Goal: Check status: Check status

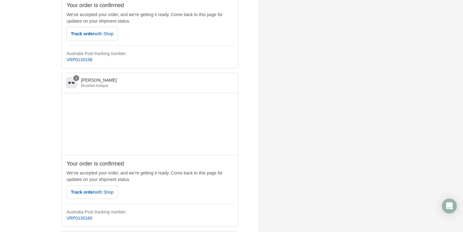
scroll to position [202, 0]
drag, startPoint x: 95, startPoint y: 219, endPoint x: 65, endPoint y: 216, distance: 30.7
click at [64, 216] on div "Your order is confirmed We’ve accepted your order, and we’re getting it ready. …" at bounding box center [150, 189] width 176 height 71
copy link "VRP0130160"
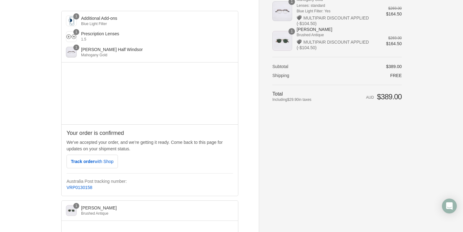
scroll to position [39, 0]
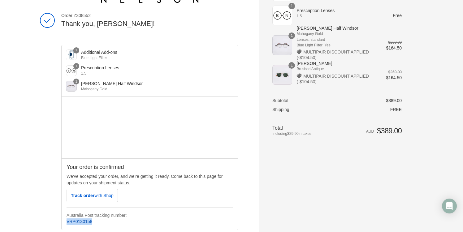
drag, startPoint x: 96, startPoint y: 222, endPoint x: 67, endPoint y: 221, distance: 29.1
click at [67, 221] on p "VRP0130158" at bounding box center [149, 221] width 166 height 6
copy link "VRP0130158"
click at [158, 193] on div "Track order with Shop" at bounding box center [149, 196] width 166 height 14
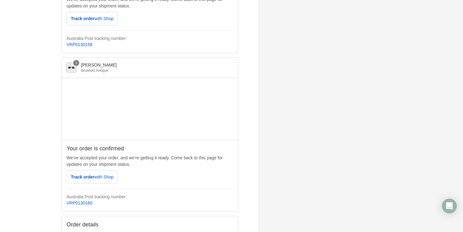
scroll to position [228, 0]
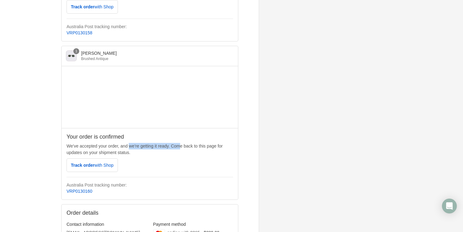
drag, startPoint x: 119, startPoint y: 147, endPoint x: 169, endPoint y: 147, distance: 49.5
click at [169, 147] on p "We’ve accepted your order, and we’re getting it ready. Come back to this page f…" at bounding box center [149, 149] width 166 height 13
click at [172, 146] on p "We’ve accepted your order, and we’re getting it ready. Come back to this page f…" at bounding box center [149, 149] width 166 height 13
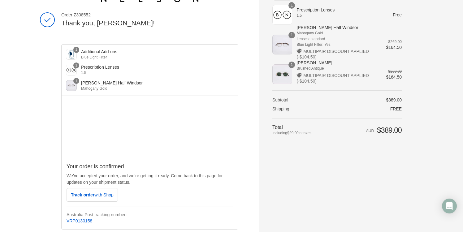
scroll to position [37, 0]
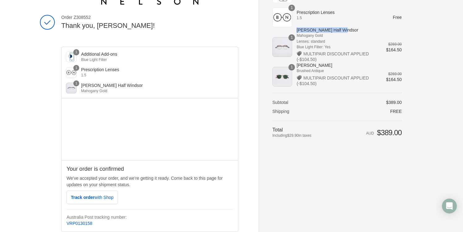
drag, startPoint x: 297, startPoint y: 31, endPoint x: 371, endPoint y: 28, distance: 74.6
click at [371, 28] on span "[PERSON_NAME] Half Windsor" at bounding box center [336, 30] width 81 height 6
copy span "[PERSON_NAME] Half Windsor"
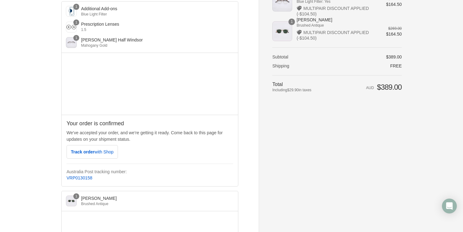
scroll to position [57, 0]
